Goal: Complete application form

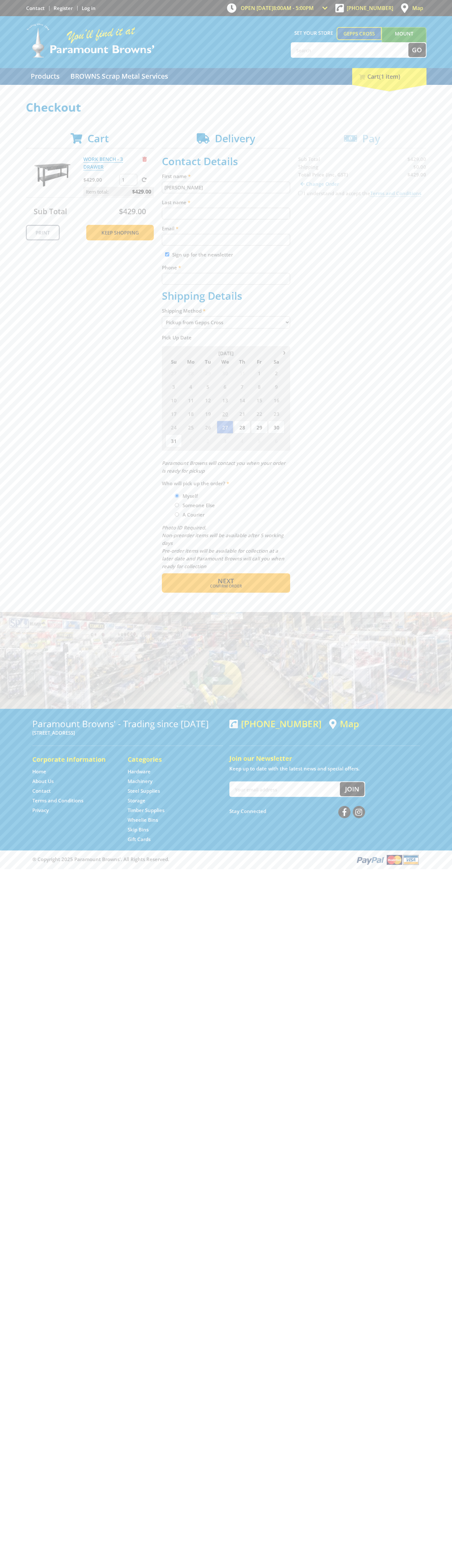
type input "[PERSON_NAME]"
type input "[EMAIL_ADDRESS][DOMAIN_NAME]"
type input "0293744000"
click at [226, 581] on span "Next" at bounding box center [225, 581] width 16 height 8
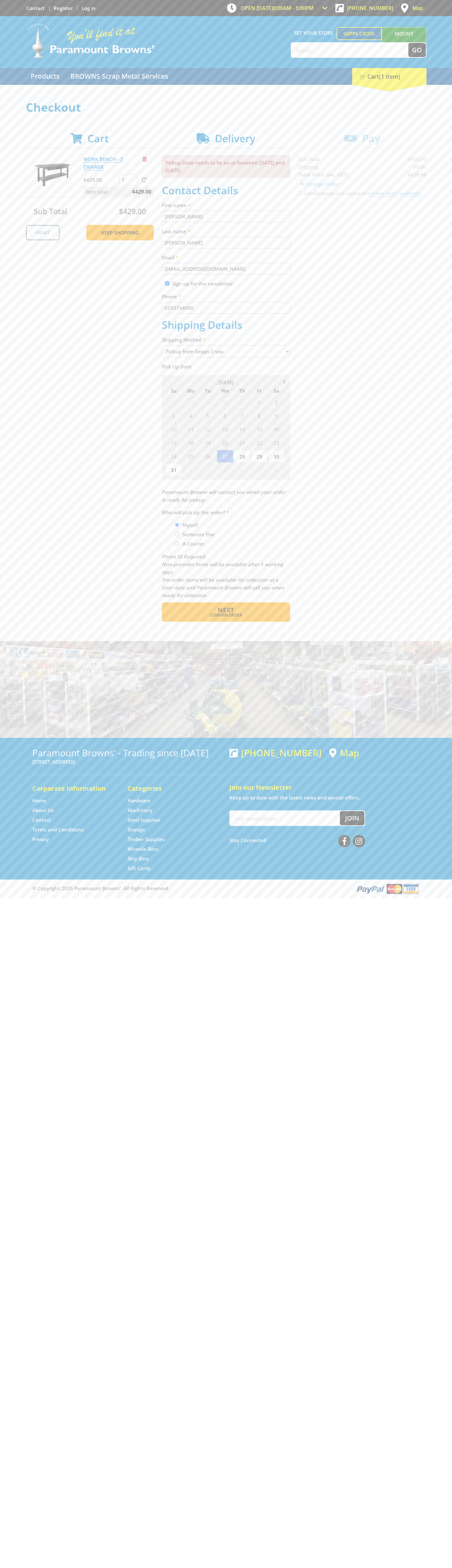
type input "[PERSON_NAME]"
click at [226, 615] on span "Confirm order" at bounding box center [226, 615] width 101 height 4
click at [226, 610] on span "Next" at bounding box center [225, 610] width 16 height 8
